Goal: Task Accomplishment & Management: Manage account settings

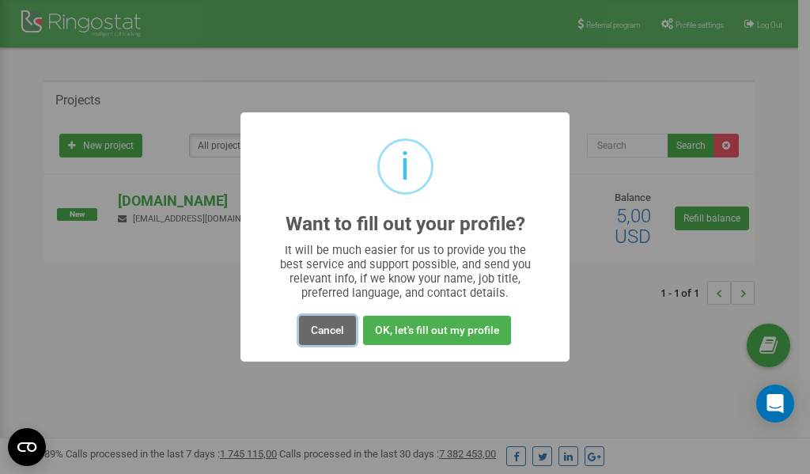
click at [319, 331] on button "Cancel" at bounding box center [327, 330] width 57 height 29
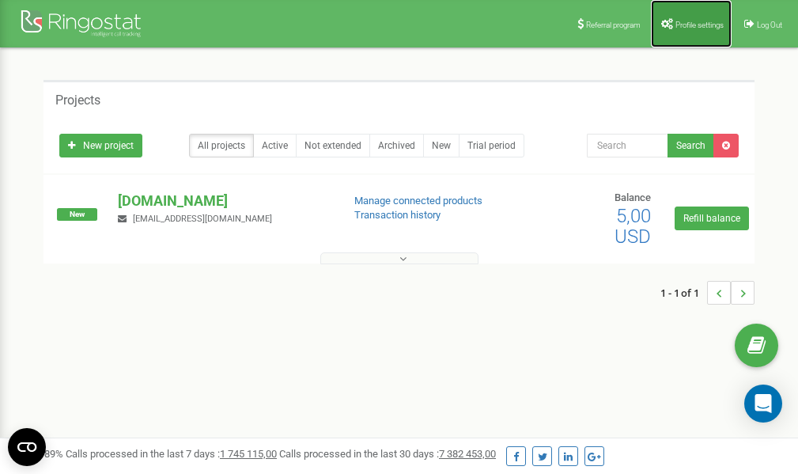
click at [683, 25] on span "Profile settings" at bounding box center [700, 25] width 48 height 9
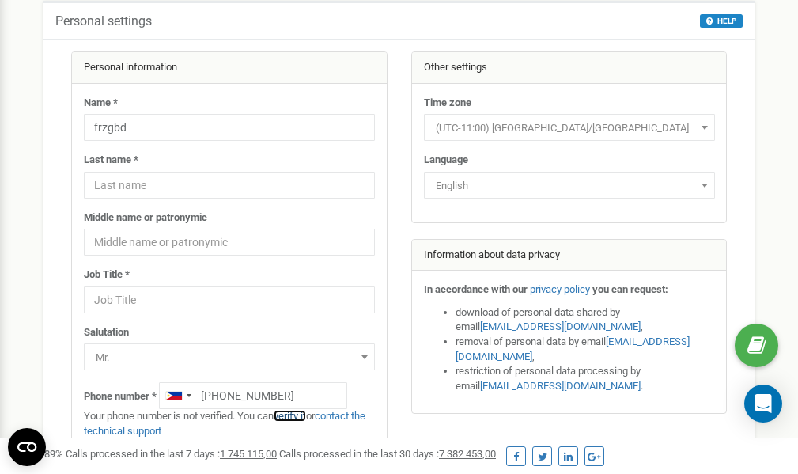
click at [298, 415] on link "verify it" at bounding box center [290, 416] width 32 height 12
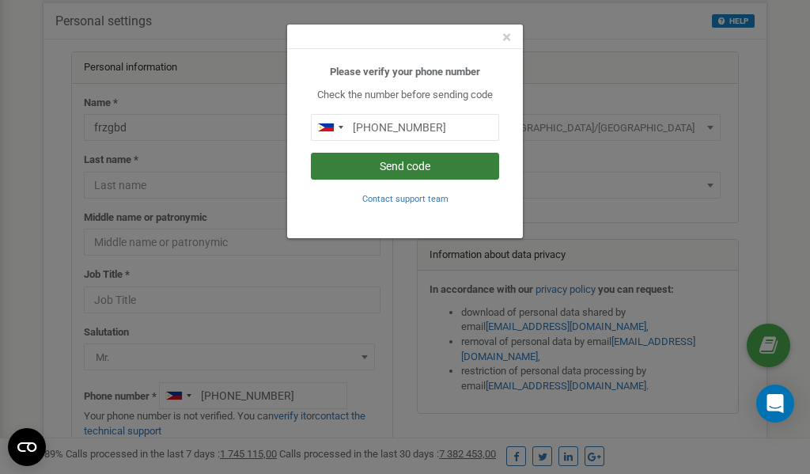
click at [385, 171] on button "Send code" at bounding box center [405, 166] width 188 height 27
